Goal: Information Seeking & Learning: Learn about a topic

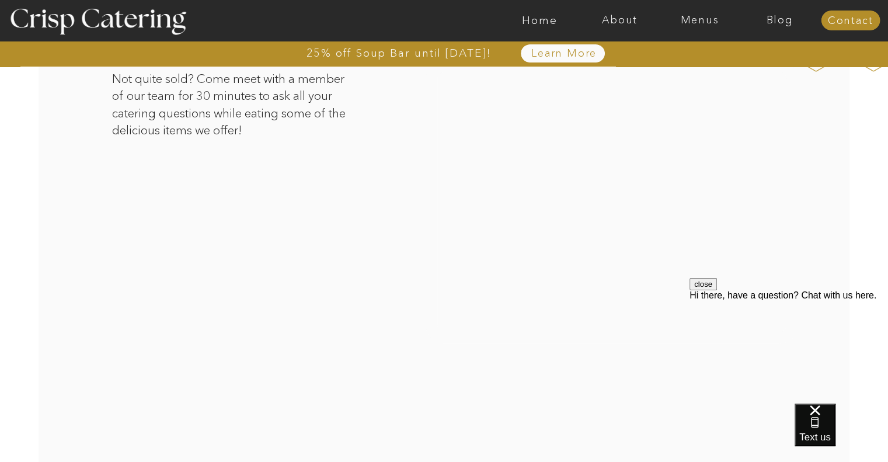
scroll to position [1999, 0]
click at [281, 123] on p "Not quite sold? Come meet with a member of our team for 30 minutes to ask all y…" at bounding box center [234, 137] width 244 height 132
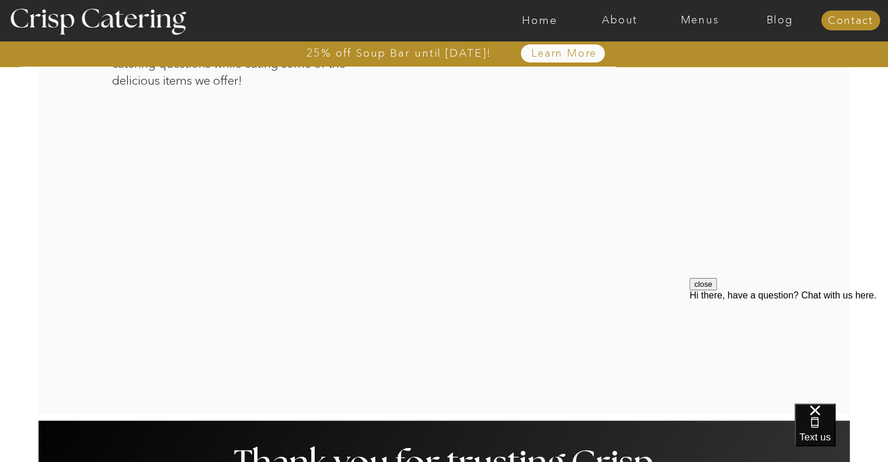
scroll to position [2051, 0]
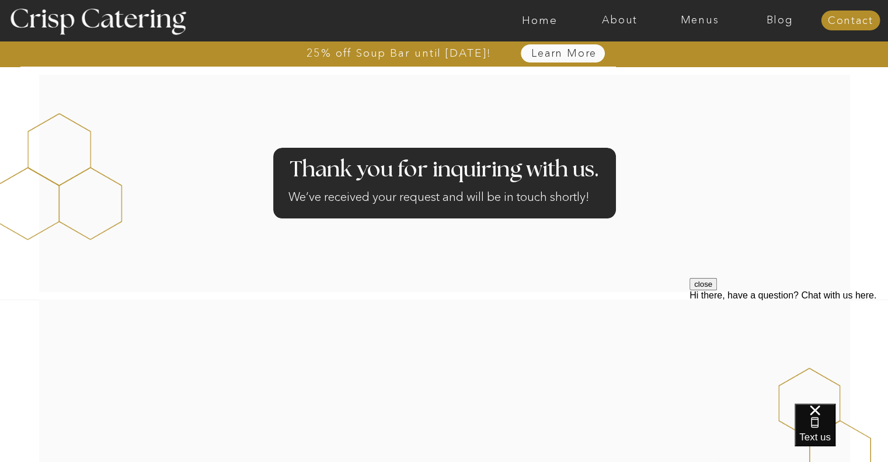
click at [547, 55] on nav "Learn More" at bounding box center [565, 54] width 120 height 12
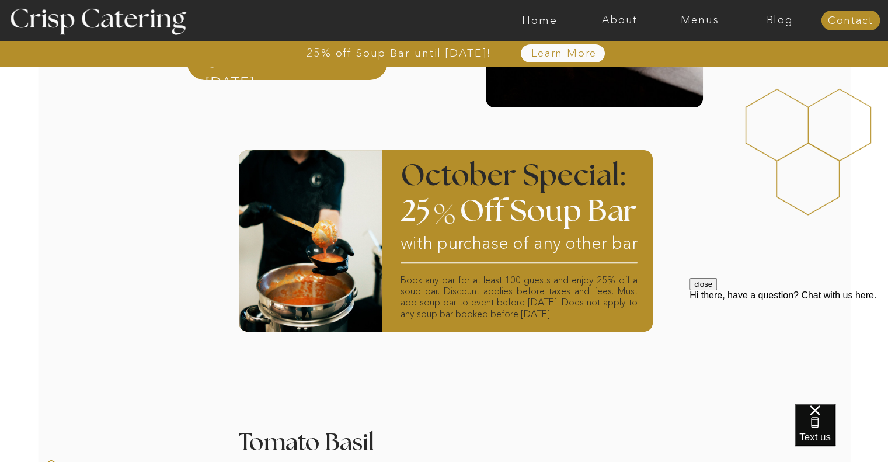
scroll to position [304, 0]
